Goal: Task Accomplishment & Management: Complete application form

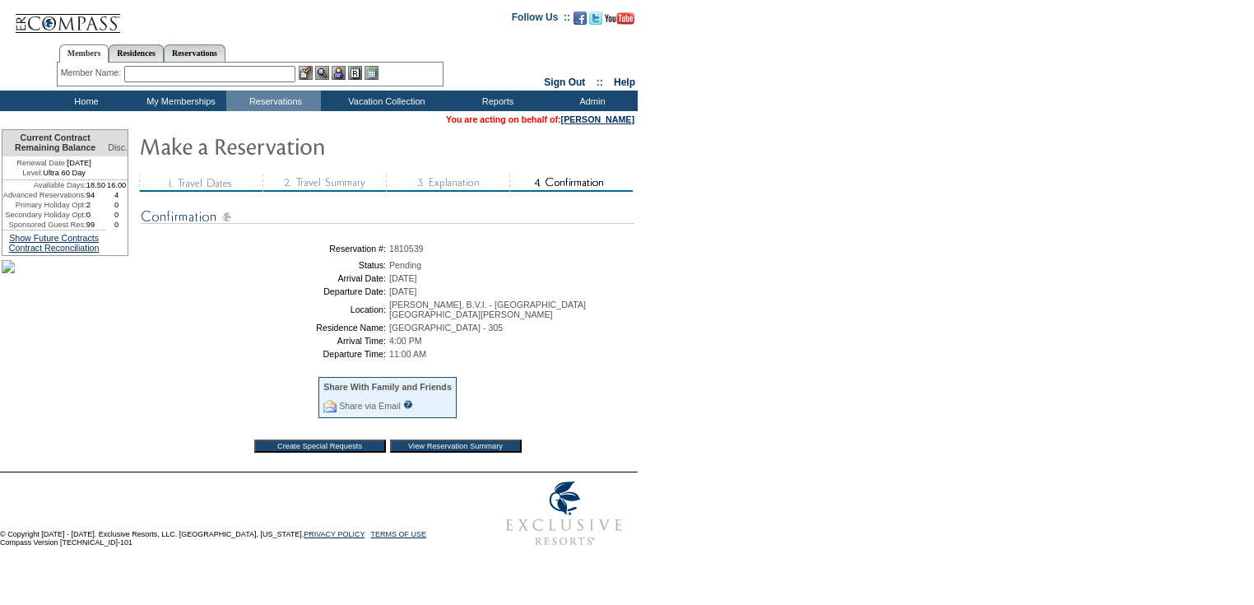
click at [83, 100] on td "Home" at bounding box center [84, 101] width 95 height 21
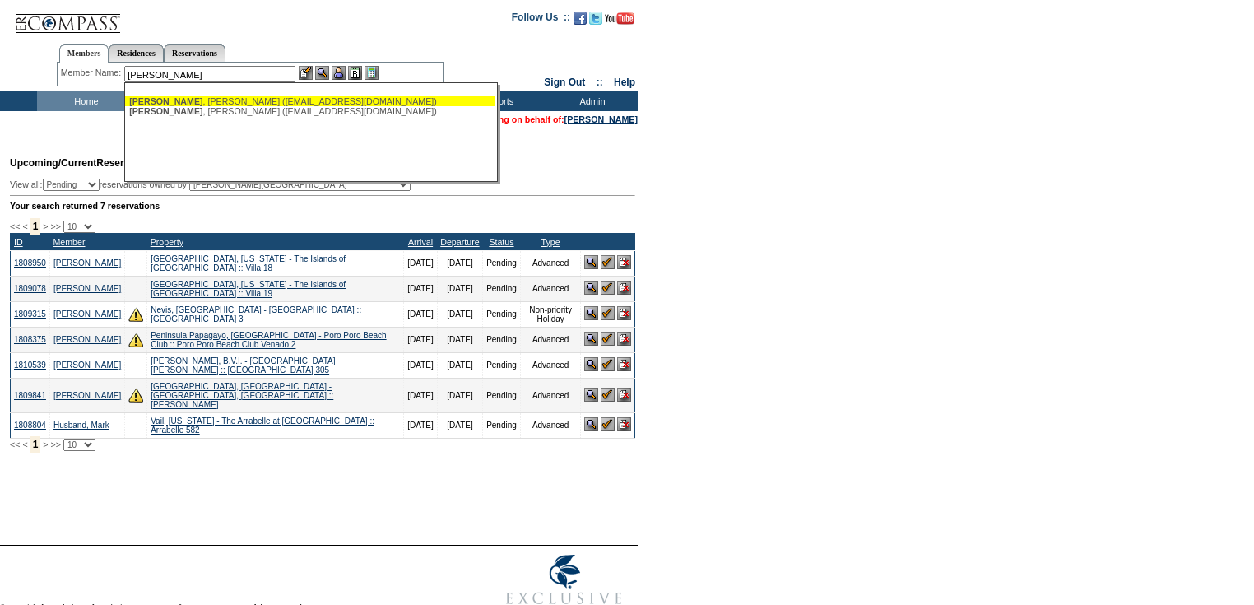
click at [185, 101] on div "Prindiville , Jessica (jcprindy@gmail.com)" at bounding box center [310, 101] width 362 height 10
type input "Prindiville, Jessica (jcprindy@gmail.com)"
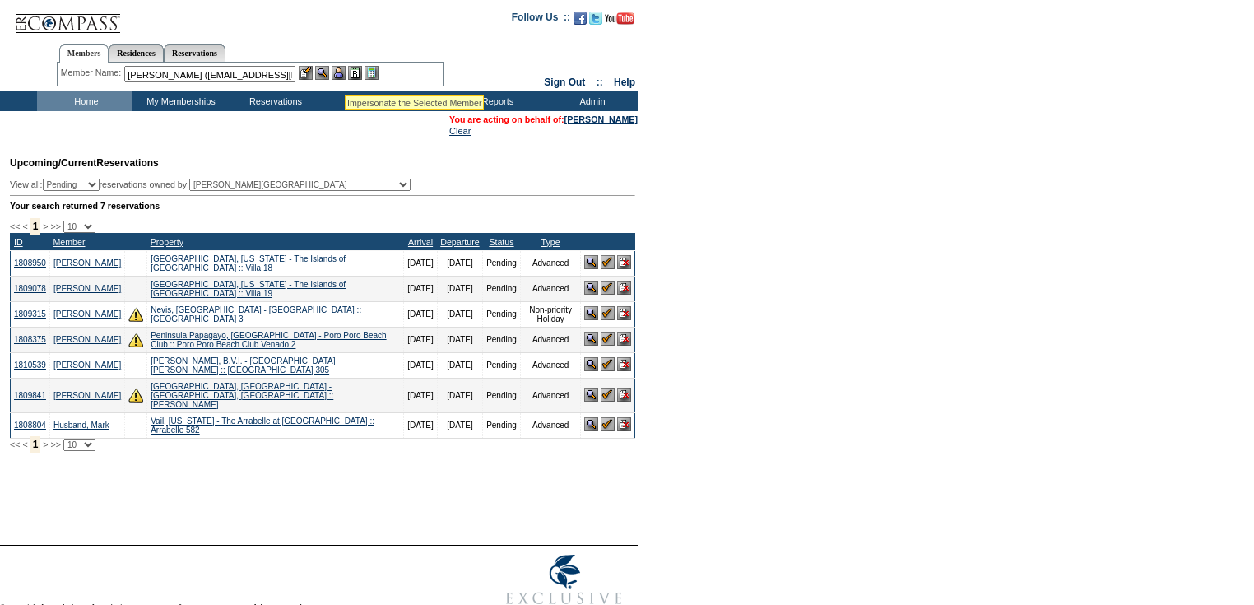
click at [342, 73] on img at bounding box center [339, 73] width 14 height 14
click at [605, 114] on link "[PERSON_NAME]" at bounding box center [601, 119] width 73 height 10
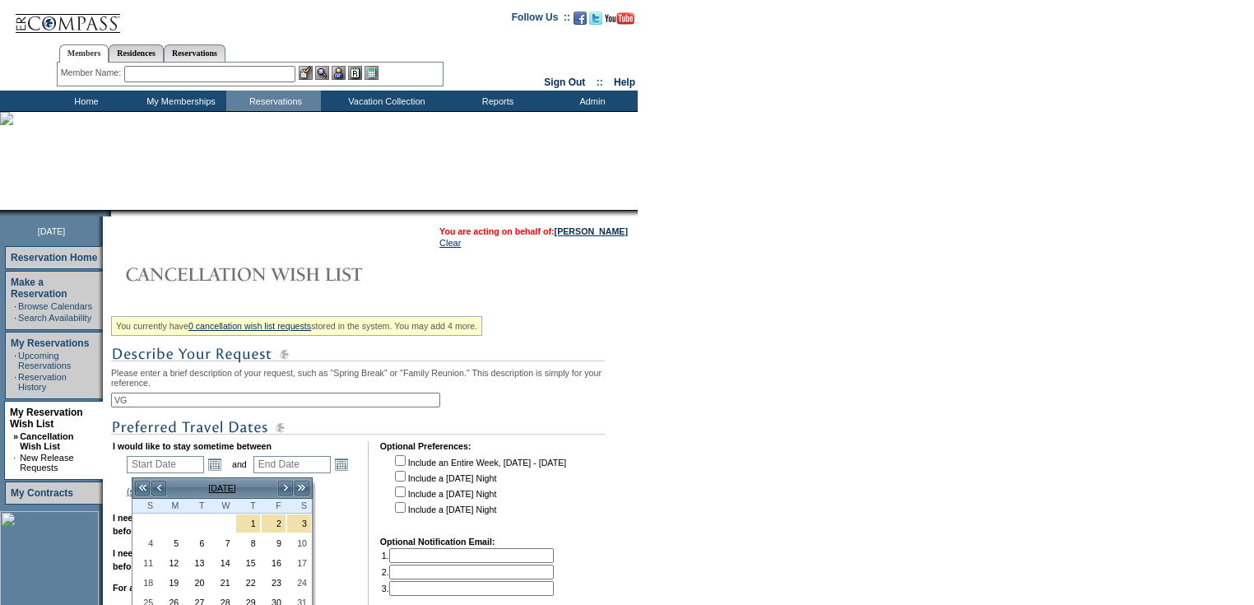
scroll to position [263, 0]
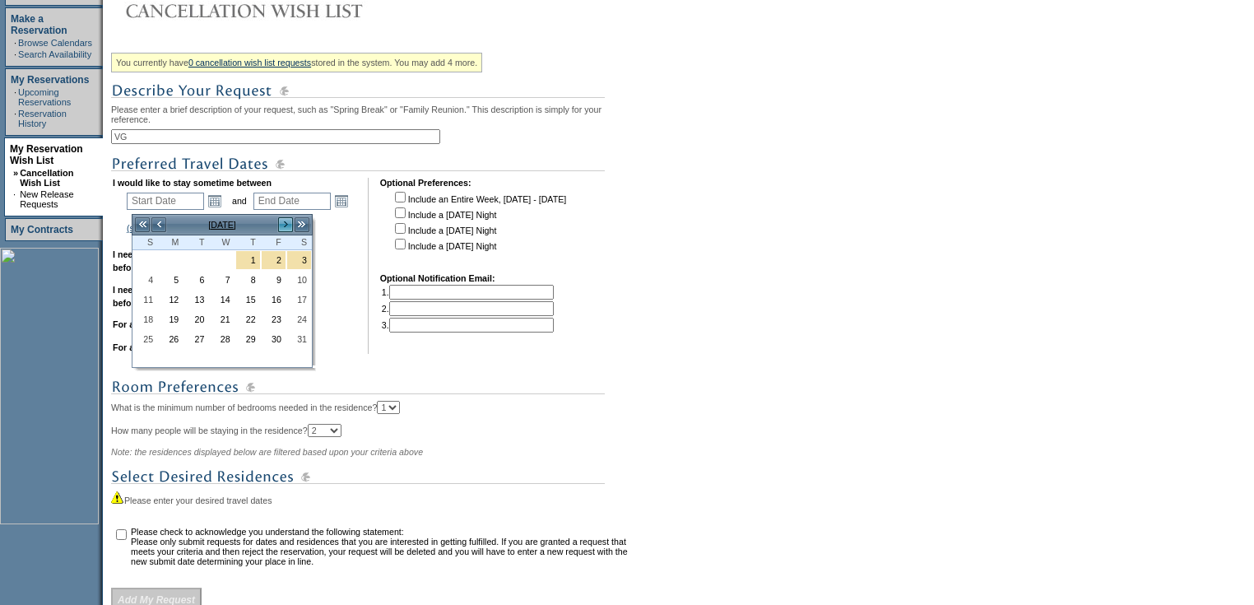
click at [280, 224] on link ">" at bounding box center [285, 224] width 16 height 16
click at [148, 275] on link "1" at bounding box center [145, 278] width 24 height 18
type input "2026-02-01"
type input "2026-02-02"
type input "2/1/2026"
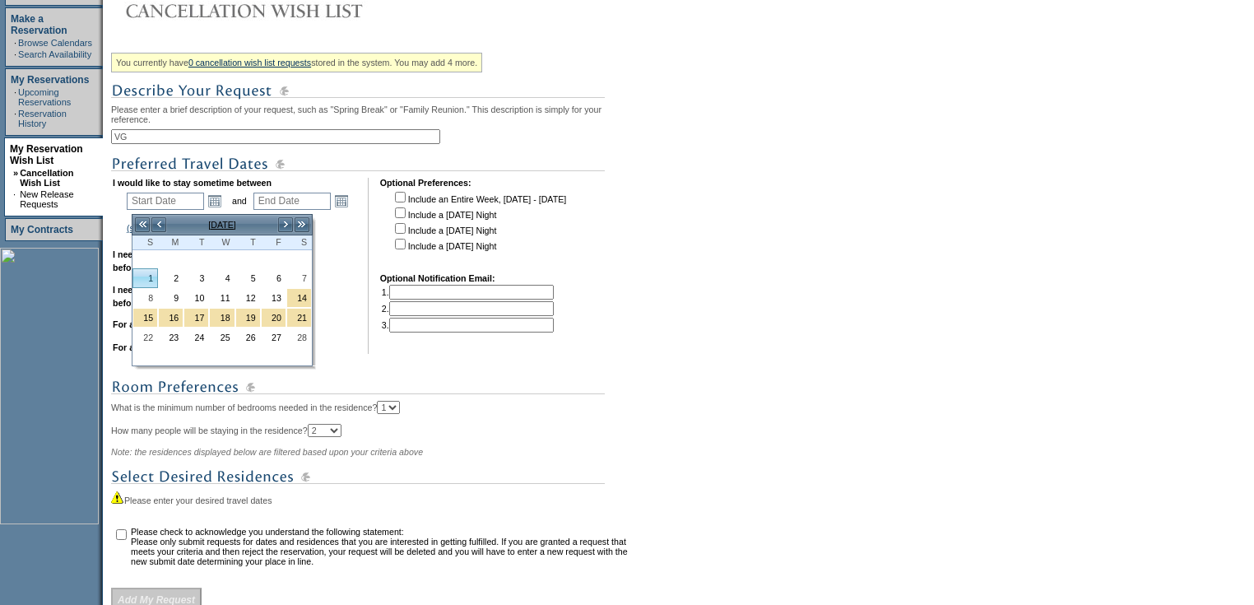
type input "2/2/2026"
type input "153"
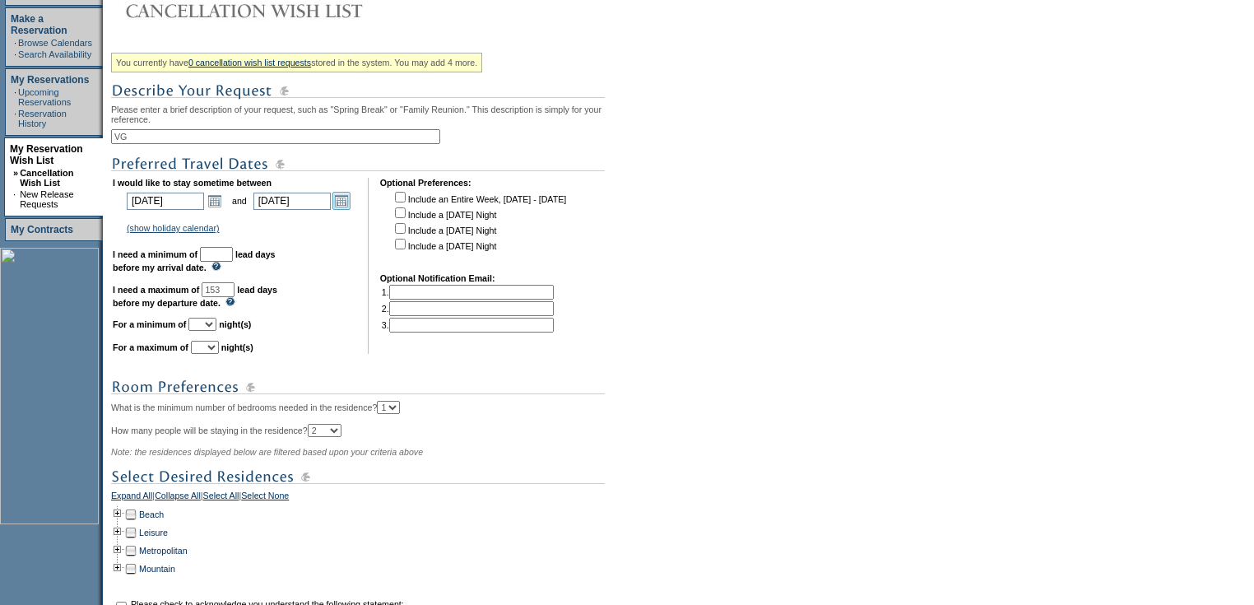
click at [346, 207] on link "Open the calendar popup." at bounding box center [341, 201] width 18 height 18
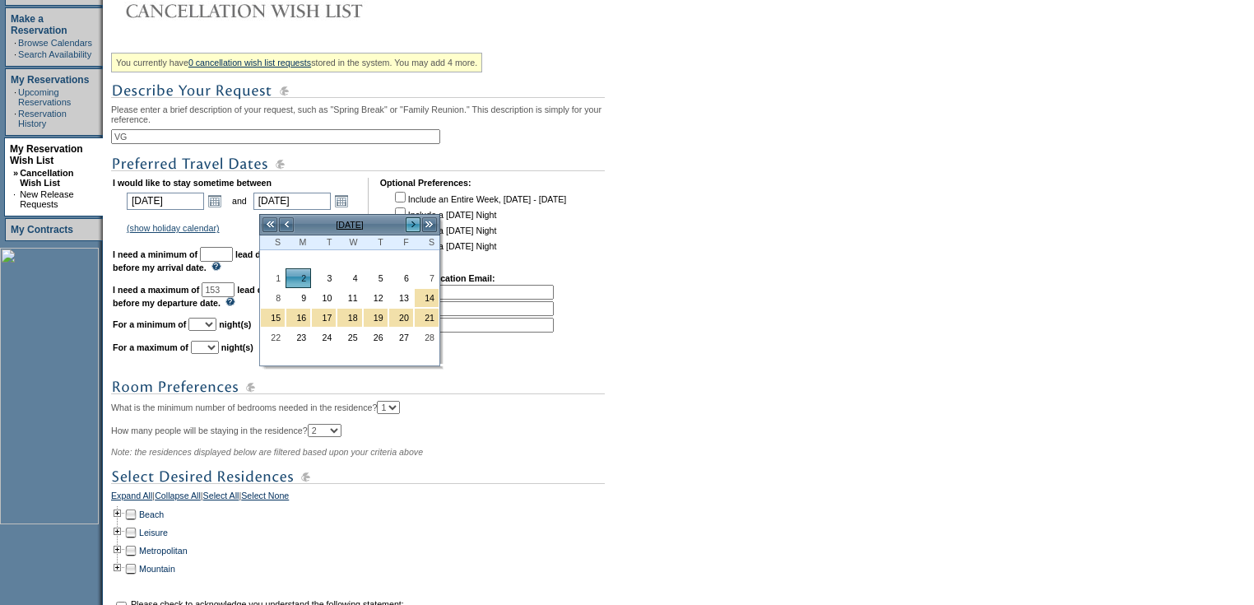
click at [413, 226] on link ">" at bounding box center [413, 224] width 16 height 16
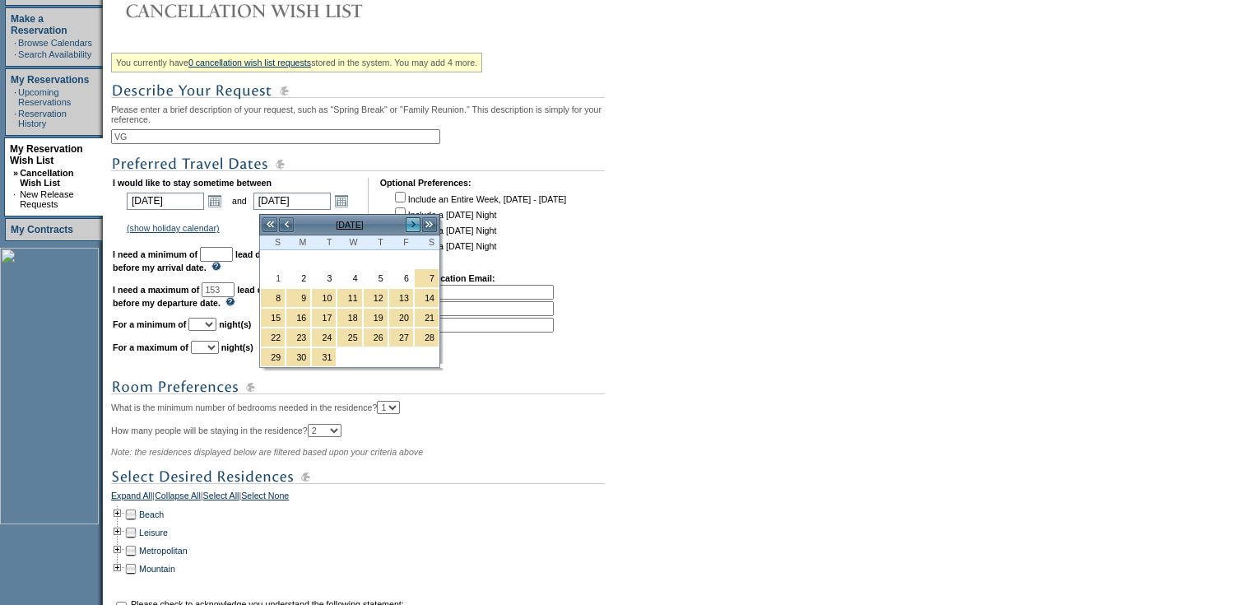
click at [413, 226] on link ">" at bounding box center [413, 224] width 16 height 16
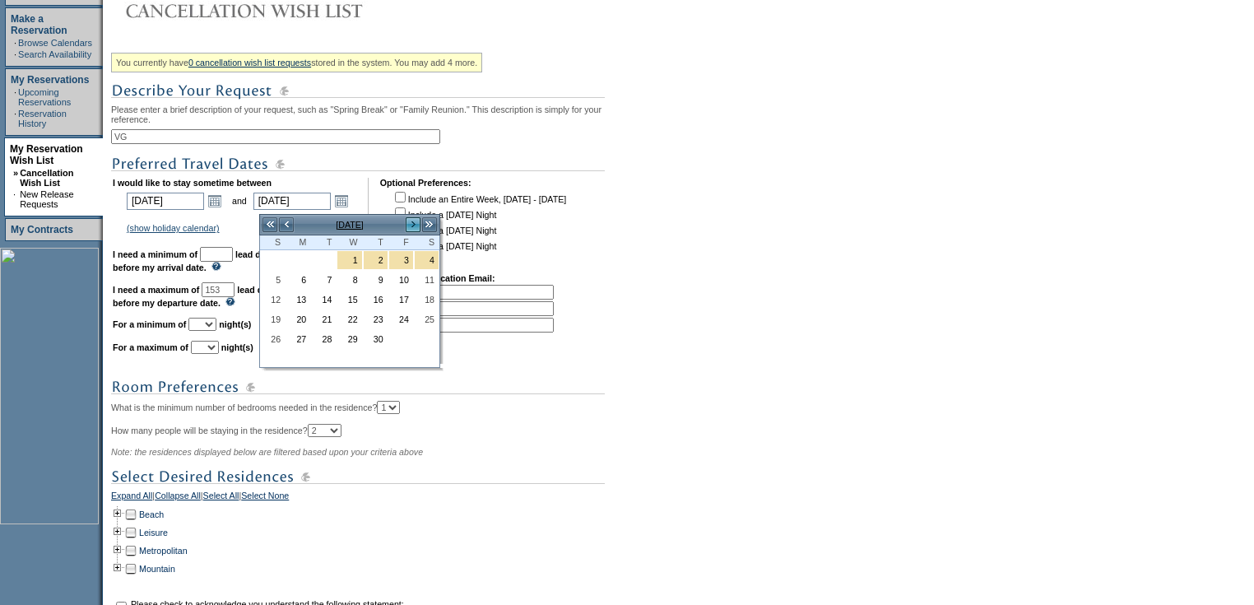
click at [413, 226] on link ">" at bounding box center [413, 224] width 16 height 16
click at [405, 260] on link "1" at bounding box center [401, 260] width 24 height 18
type input "2026-05-01"
type input "5/1/2026"
type input "241"
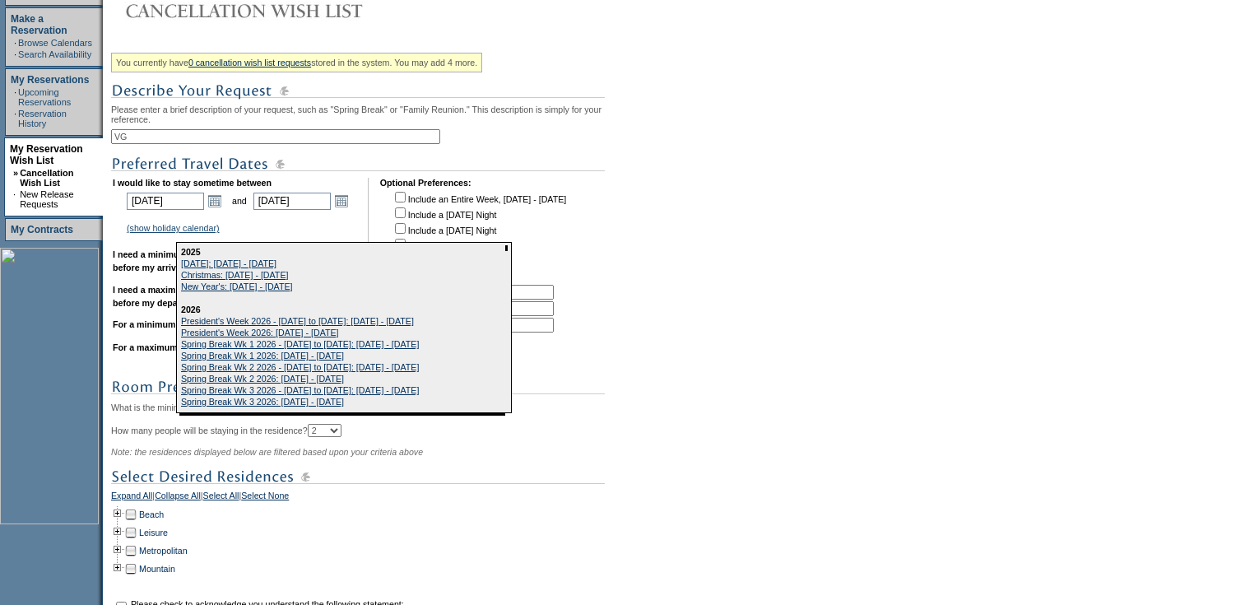
click at [853, 250] on form "Follow Us ::" at bounding box center [627, 261] width 1254 height 1049
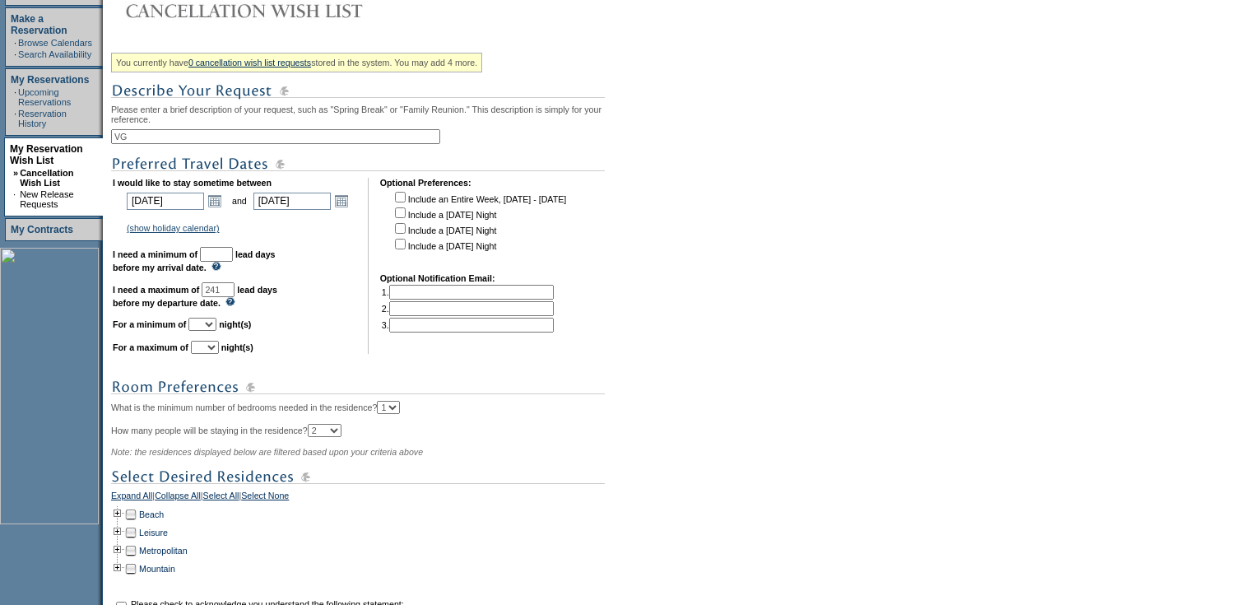
drag, startPoint x: 249, startPoint y: 256, endPoint x: 257, endPoint y: 263, distance: 9.9
click at [233, 256] on input "text" at bounding box center [216, 254] width 33 height 15
type input "30"
click at [216, 331] on select "1 2 3 4 5 6 7 8 9 10 11 12 13 14" at bounding box center [202, 324] width 28 height 13
select select "5"
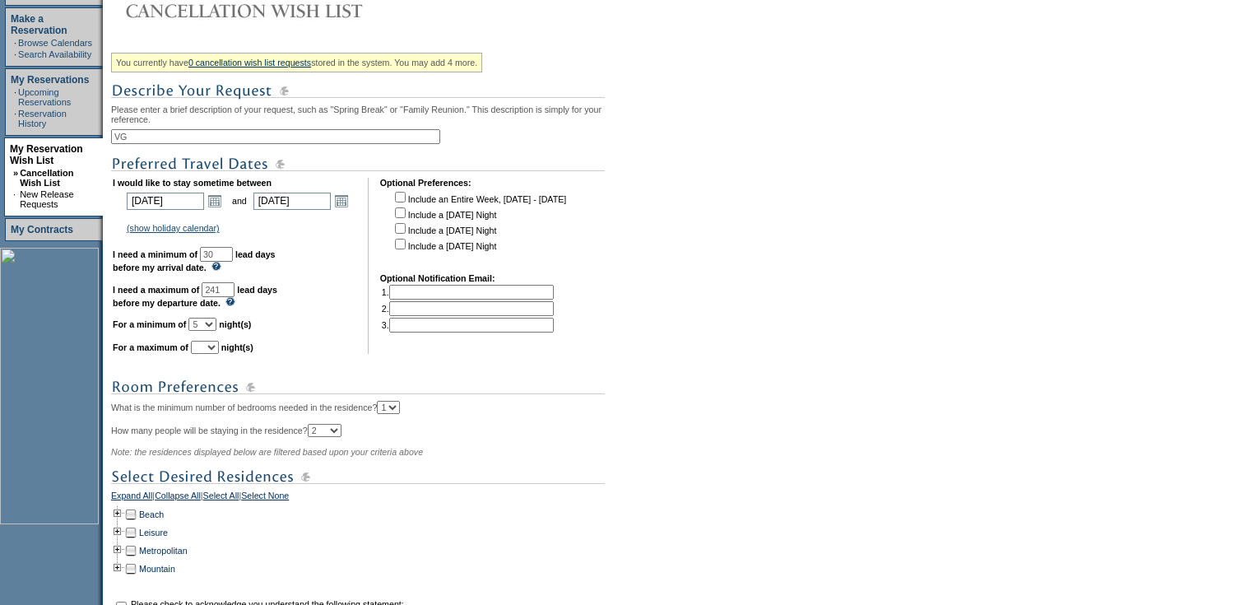
click at [208, 324] on select "1 2 3 4 5 6 7 8 9 10 11 12 13 14" at bounding box center [202, 324] width 28 height 13
click at [219, 352] on select "1 2 3 4 5 6 7 8 9 10 11 12 13 14" at bounding box center [205, 347] width 28 height 13
select select "7"
click at [211, 347] on select "1 2 3 4 5 6 7 8 9 10 11 12 13 14" at bounding box center [205, 347] width 28 height 13
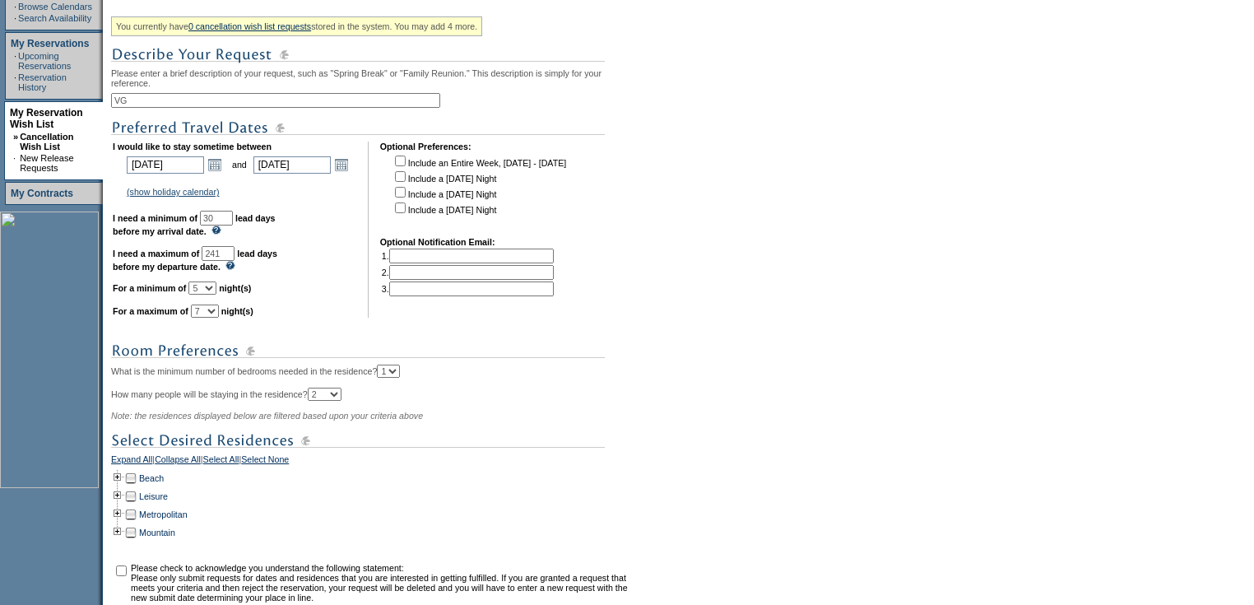
scroll to position [484, 0]
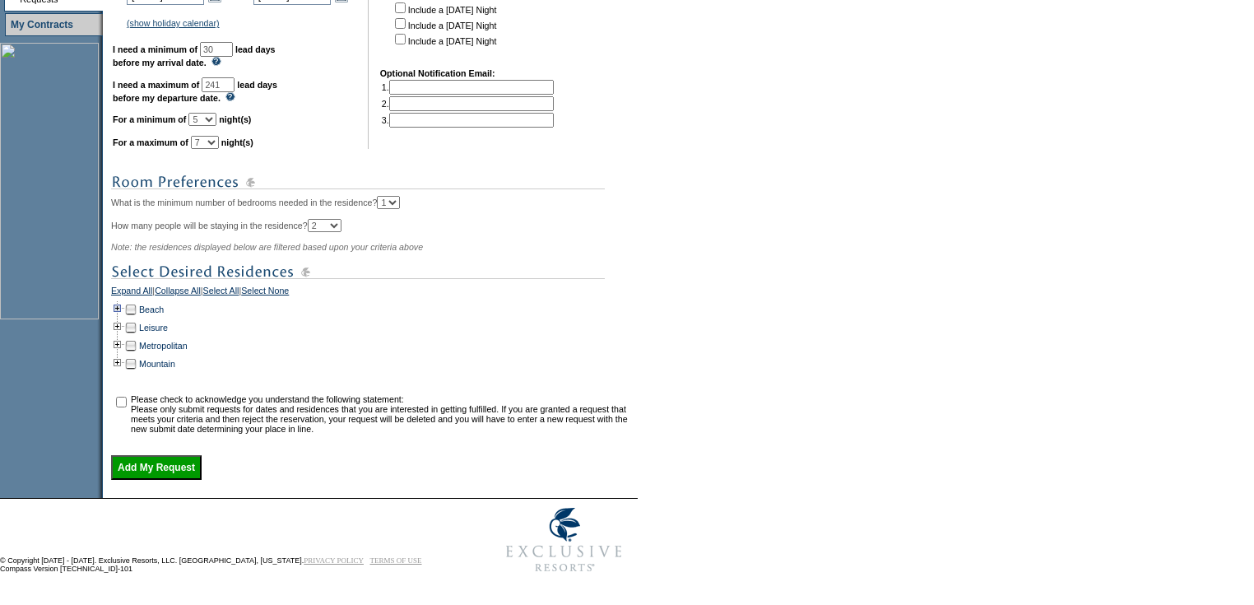
click at [122, 300] on td at bounding box center [117, 309] width 13 height 18
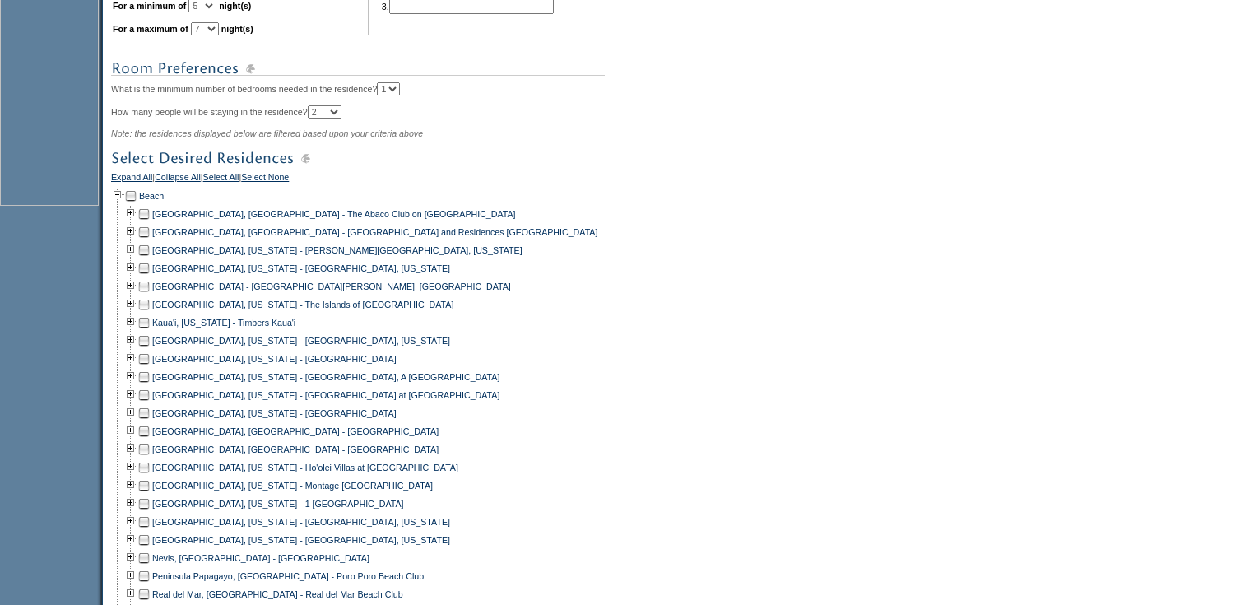
scroll to position [747, 0]
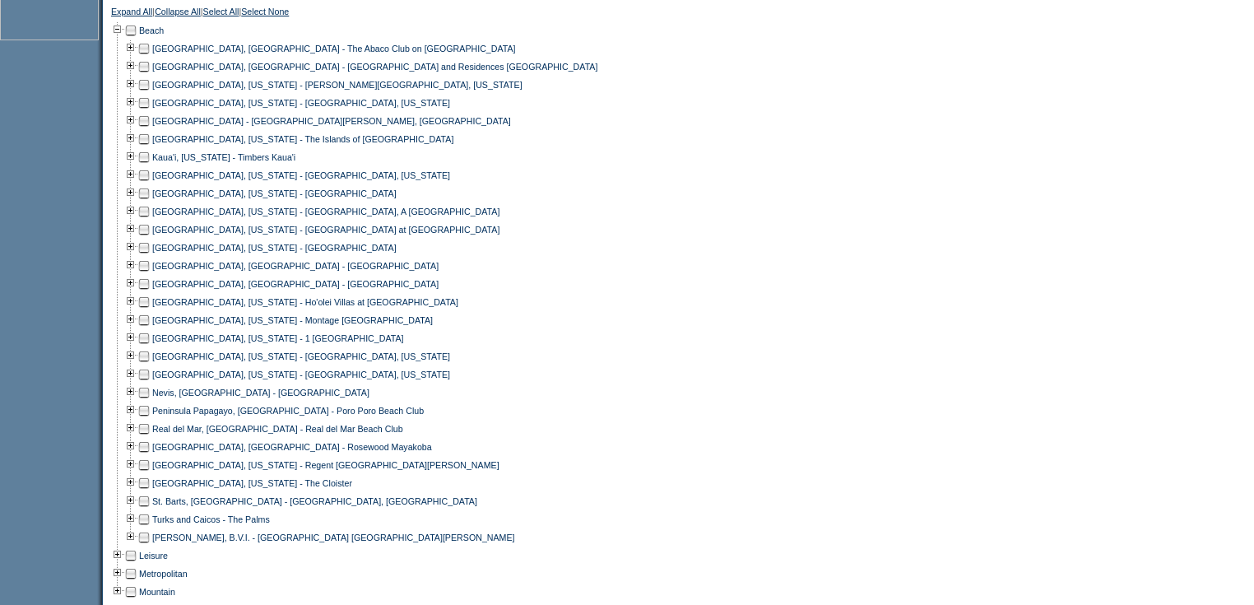
click at [149, 546] on td at bounding box center [143, 537] width 13 height 18
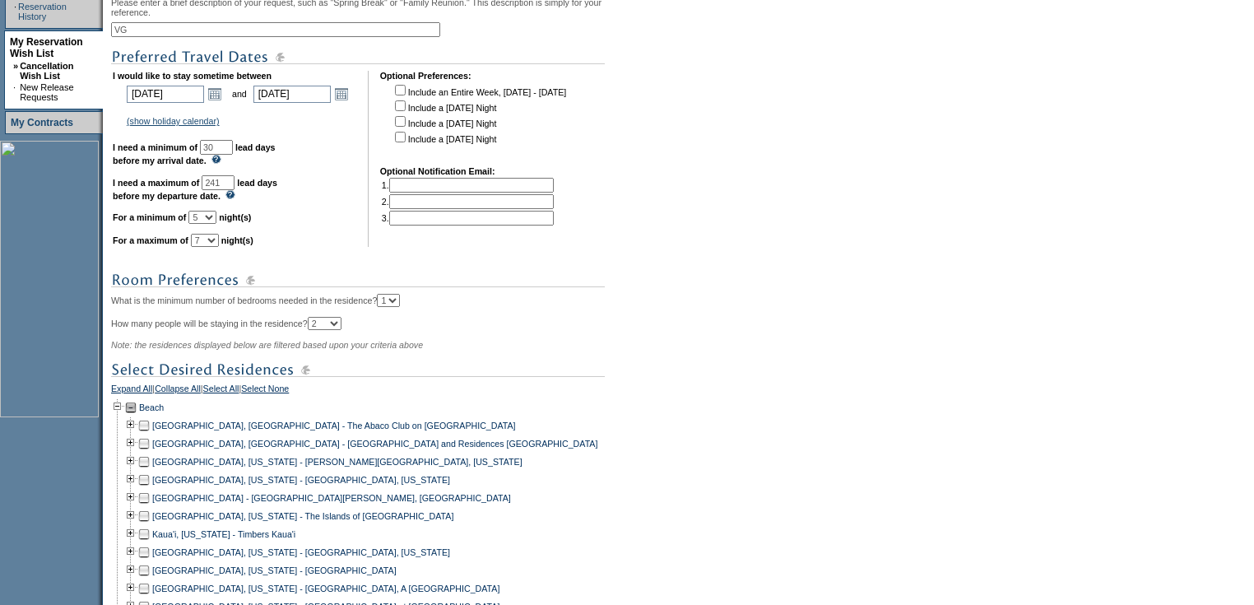
scroll to position [201, 0]
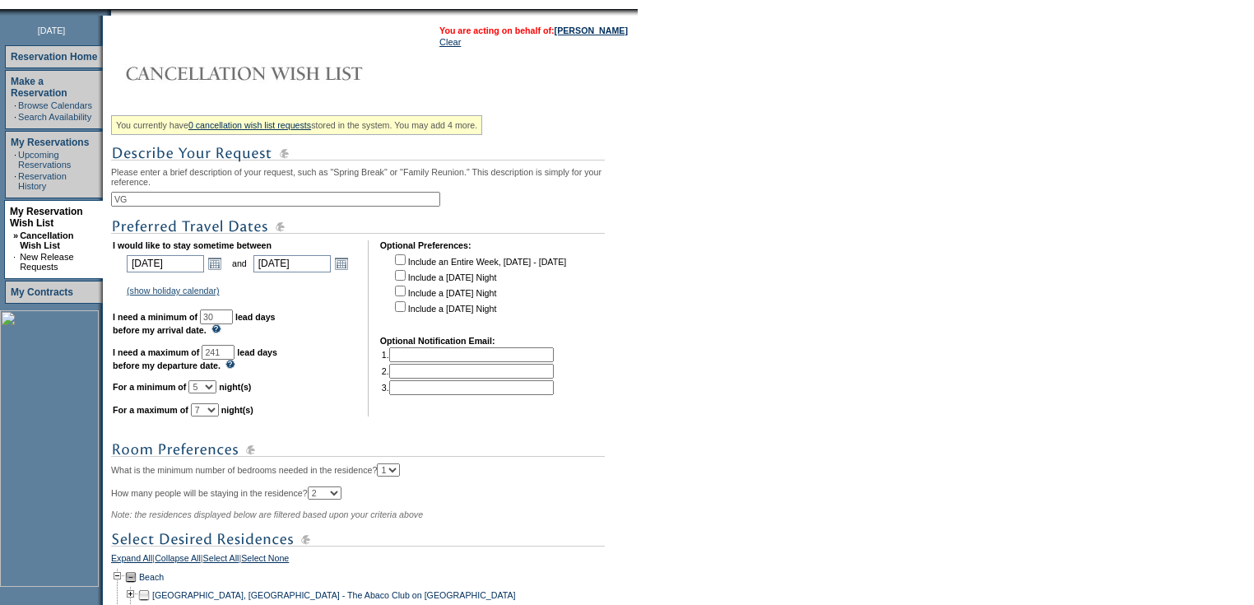
drag, startPoint x: 244, startPoint y: 356, endPoint x: 221, endPoint y: 352, distance: 24.2
click at [221, 352] on td "I would like to stay sometime between 2026-02-01 2/1/2026 Open the calendar pop…" at bounding box center [235, 328] width 244 height 176
type input "90"
click at [843, 448] on form "Follow Us ::" at bounding box center [627, 577] width 1254 height 1556
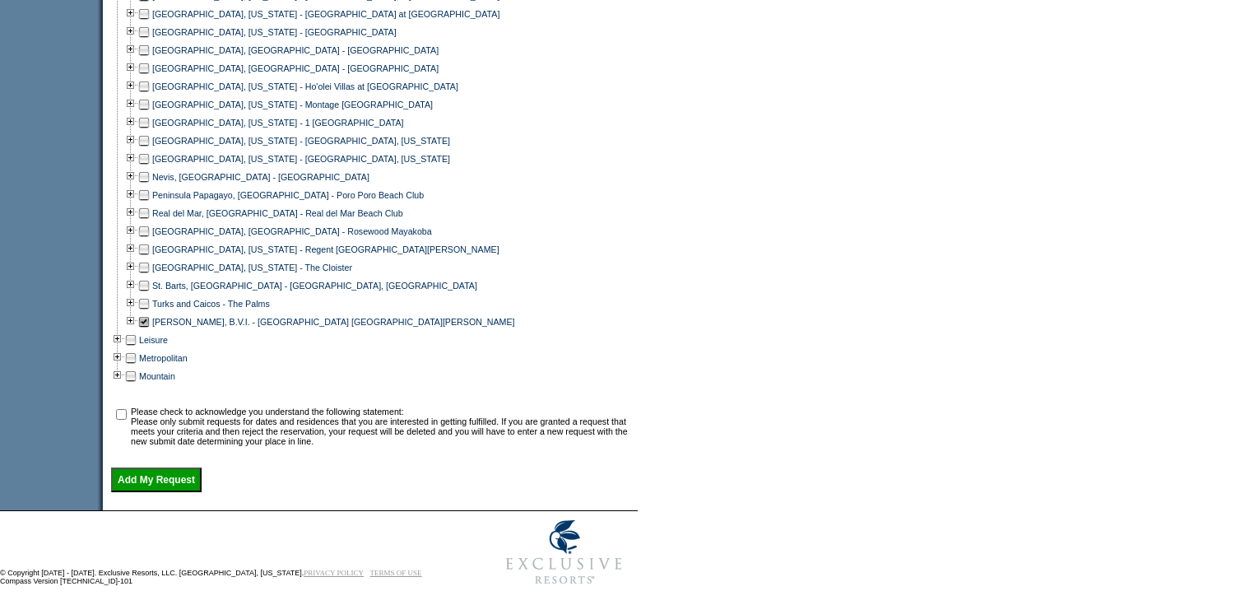
scroll to position [991, 0]
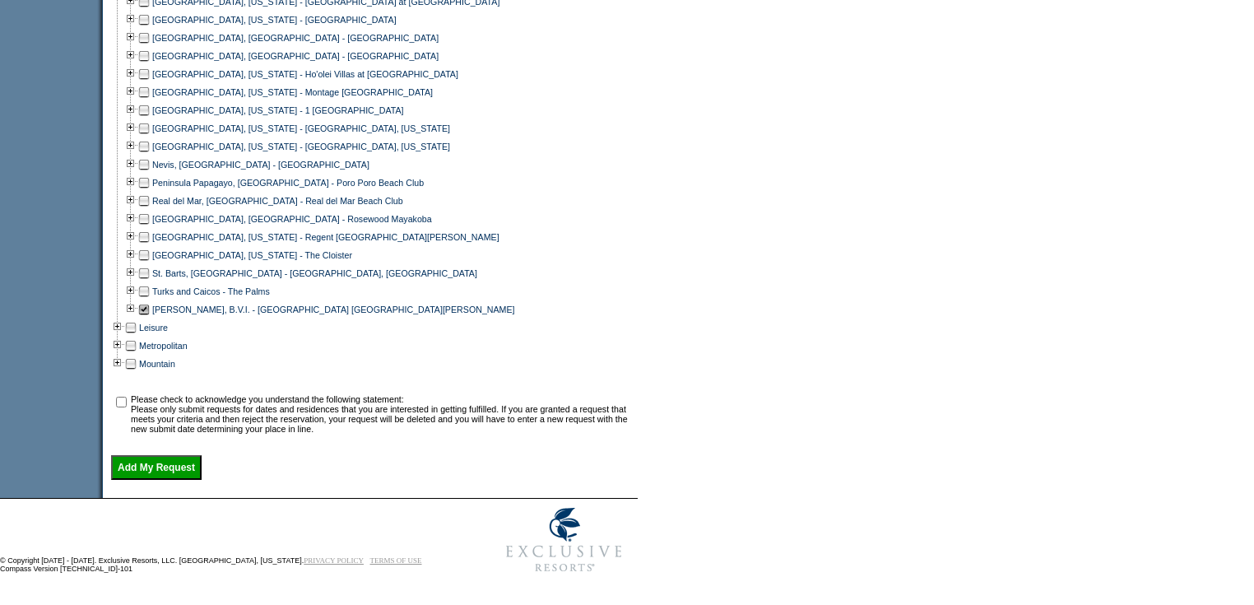
click at [123, 397] on input "checkbox" at bounding box center [121, 402] width 11 height 11
checkbox input "true"
drag, startPoint x: 166, startPoint y: 472, endPoint x: 182, endPoint y: 472, distance: 15.6
click at [166, 471] on input "Add My Request" at bounding box center [156, 467] width 91 height 25
